Goal: Task Accomplishment & Management: Manage account settings

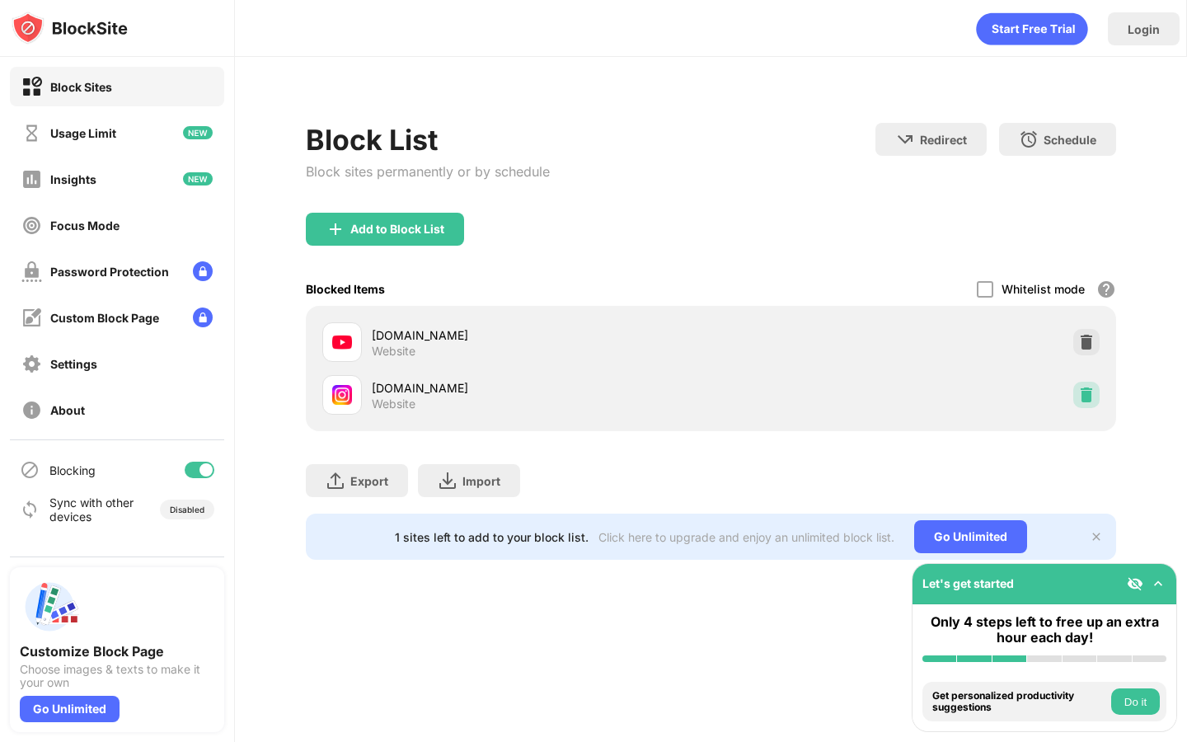
click at [1083, 389] on img at bounding box center [1087, 395] width 16 height 16
click at [1093, 341] on img at bounding box center [1087, 342] width 16 height 16
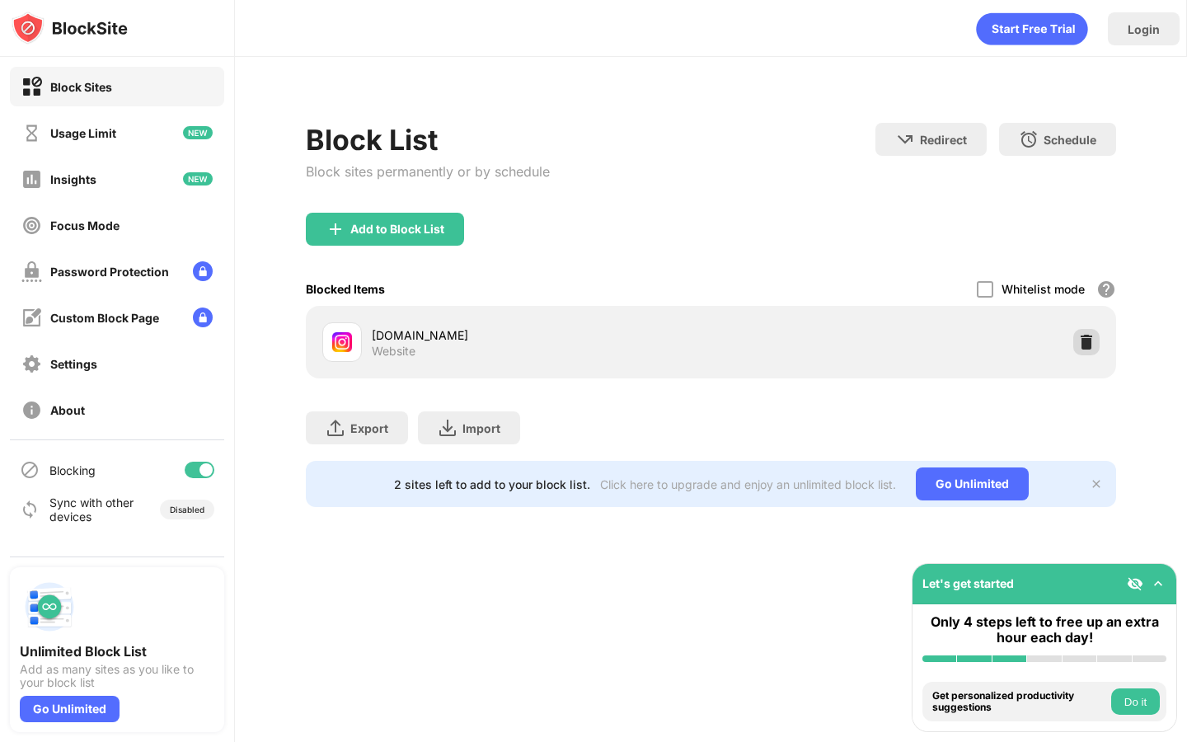
click at [1091, 342] on img at bounding box center [1087, 342] width 16 height 16
